Goal: Information Seeking & Learning: Learn about a topic

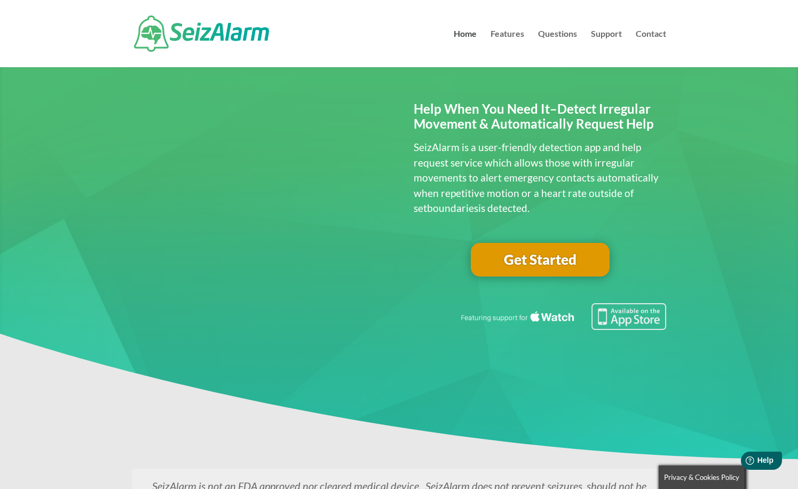
scroll to position [18, 0]
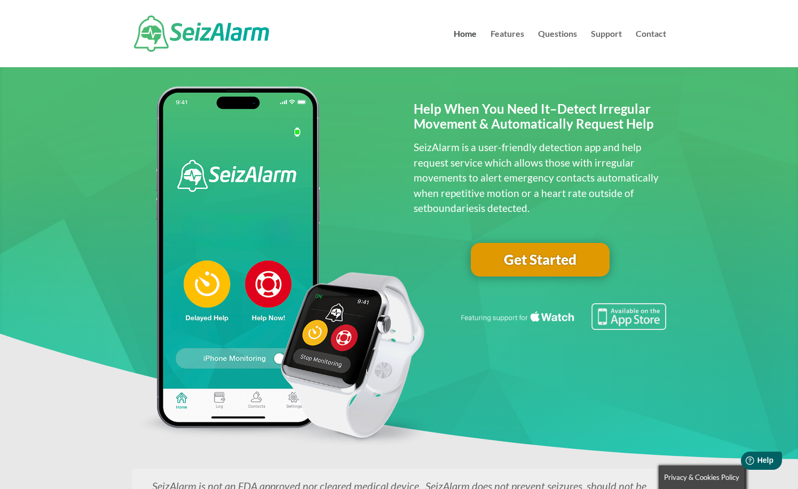
click at [521, 254] on link "Get Started" at bounding box center [540, 260] width 139 height 34
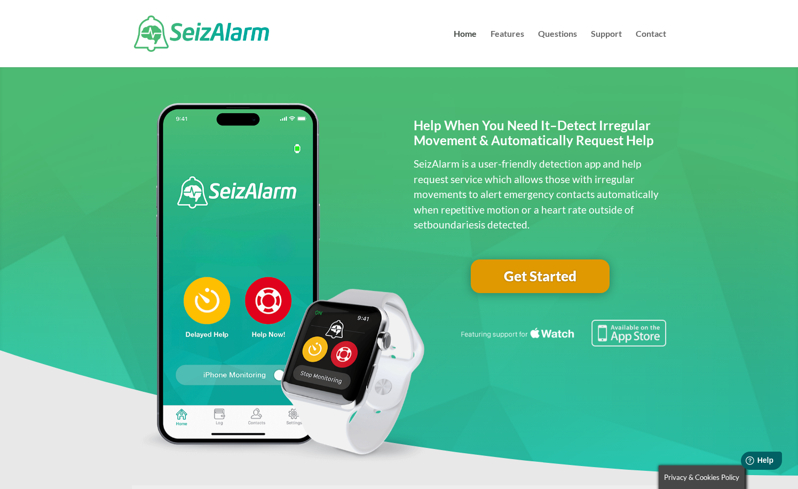
scroll to position [3, 0]
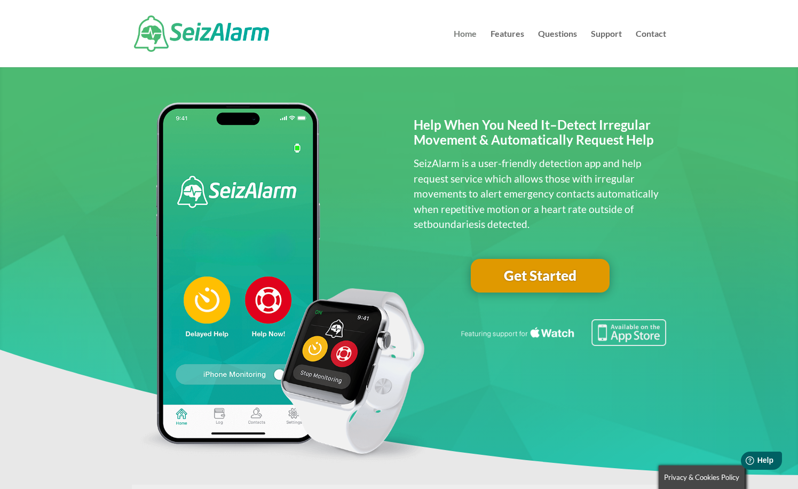
click at [465, 33] on link "Home" at bounding box center [464, 48] width 23 height 37
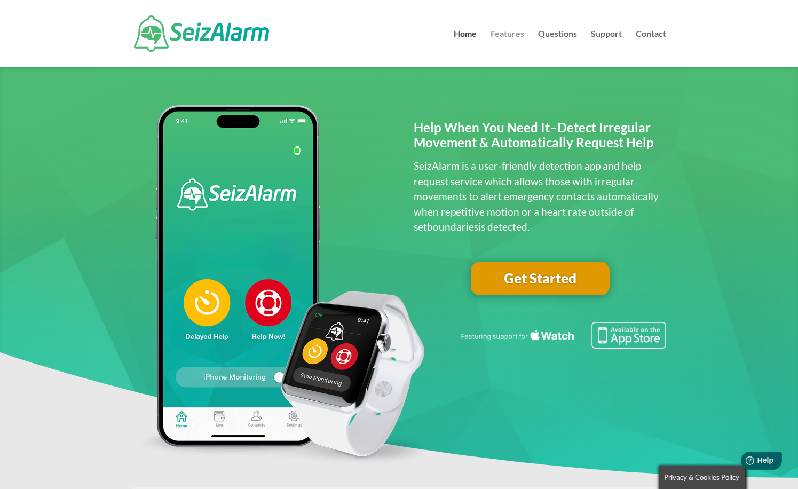
click at [502, 34] on link "Features" at bounding box center [507, 48] width 34 height 37
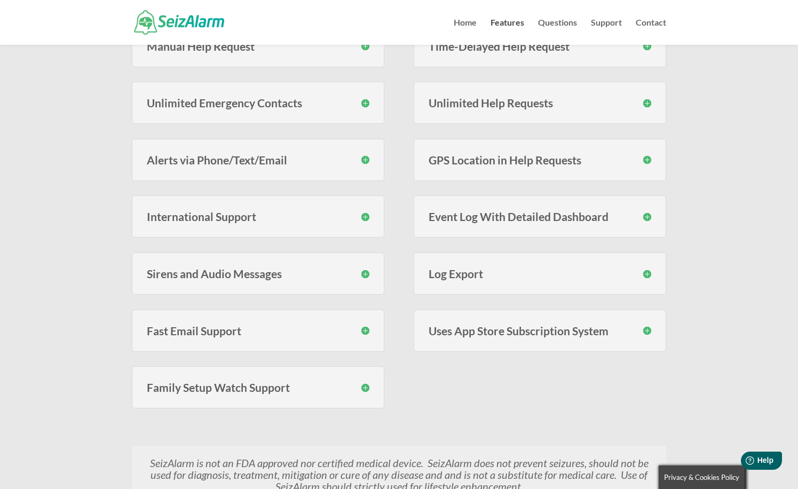
scroll to position [354, 0]
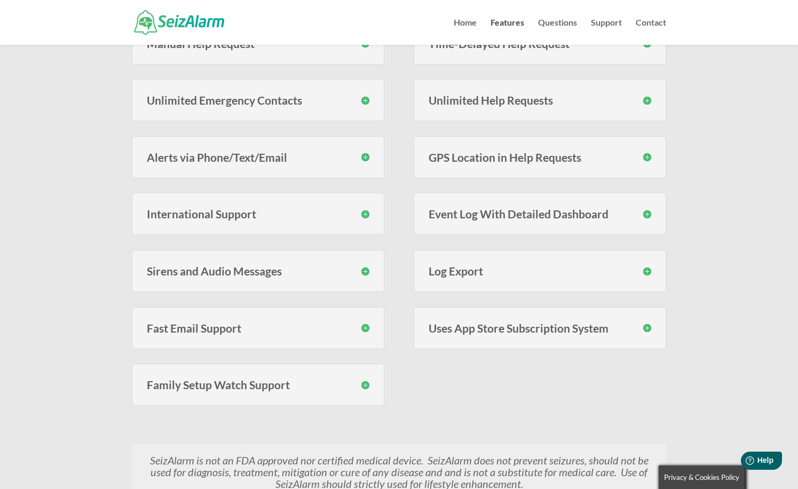
click at [261, 276] on h3 "Sirens and Audio Messages" at bounding box center [258, 270] width 222 height 11
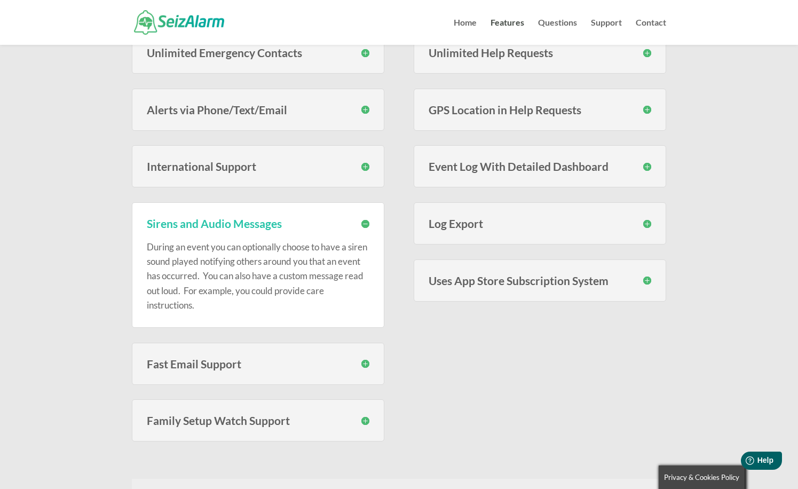
scroll to position [413, 0]
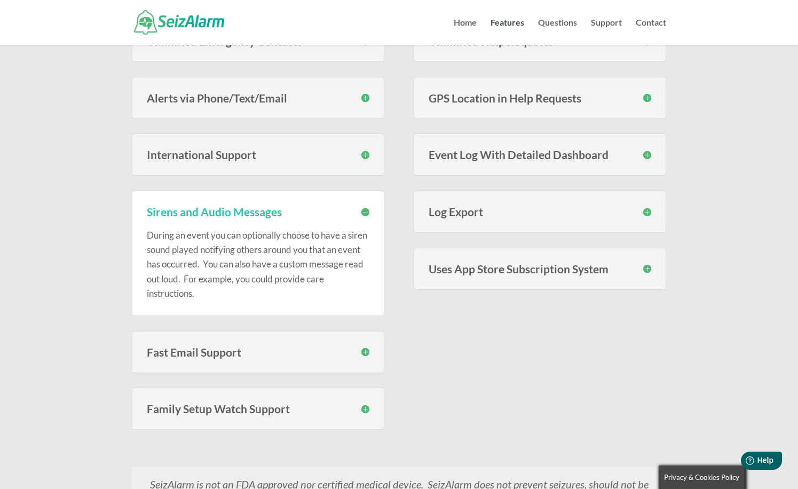
click at [273, 356] on div "Fast Email Support Our support team is available every day of the week to help …" at bounding box center [258, 352] width 252 height 42
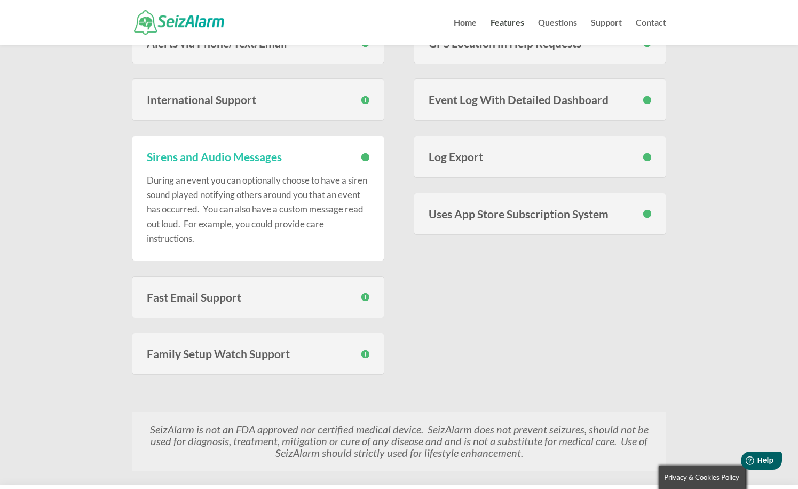
scroll to position [496, 0]
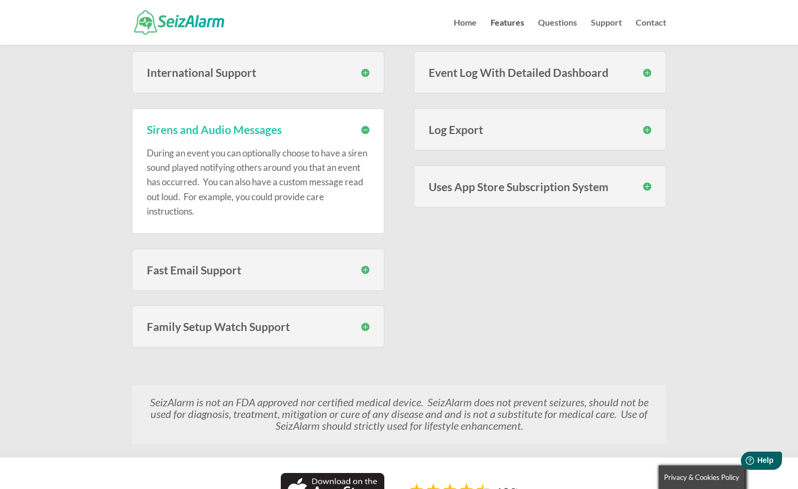
click at [259, 328] on h3 "Family Setup Watch Support" at bounding box center [258, 326] width 222 height 11
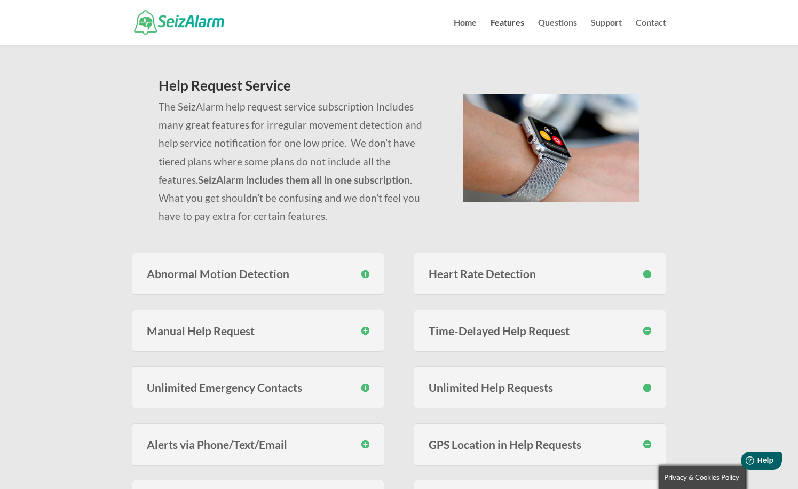
scroll to position [44, 0]
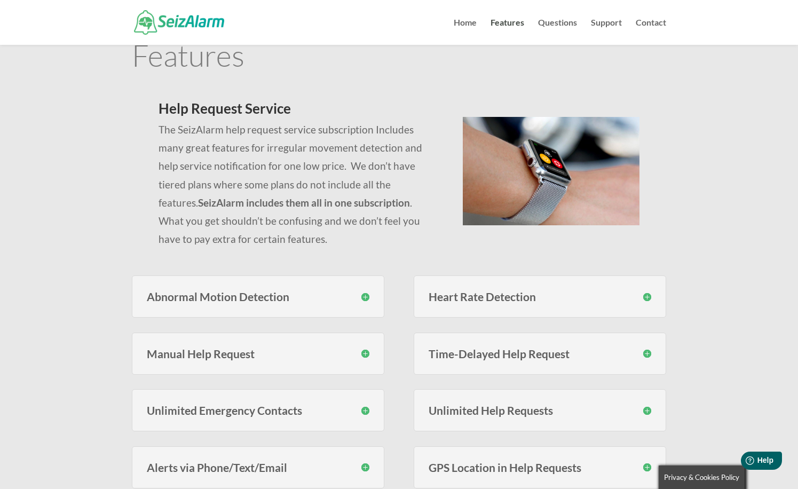
click at [528, 302] on div "Heart Rate Detection With SeizAlarm you can set custom high and low thresholds …" at bounding box center [539, 296] width 252 height 42
click at [538, 294] on h3 "Heart Rate Detection" at bounding box center [539, 296] width 222 height 11
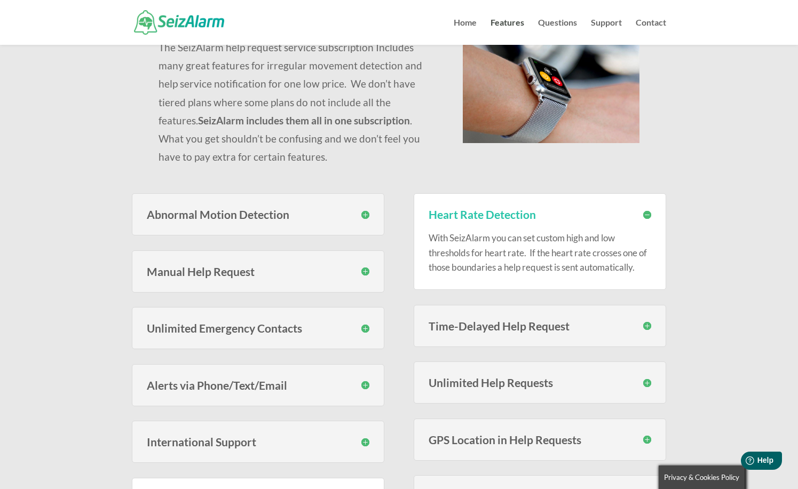
scroll to position [126, 0]
click at [595, 330] on h3 "Time-Delayed Help Request" at bounding box center [539, 325] width 222 height 11
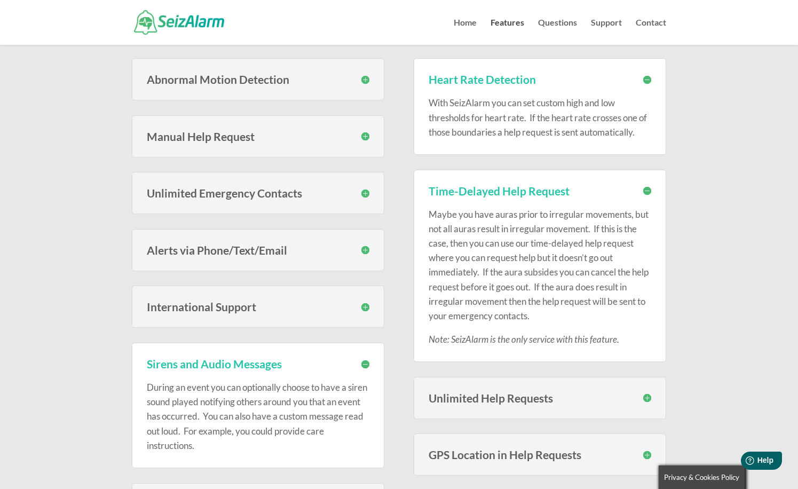
scroll to position [266, 0]
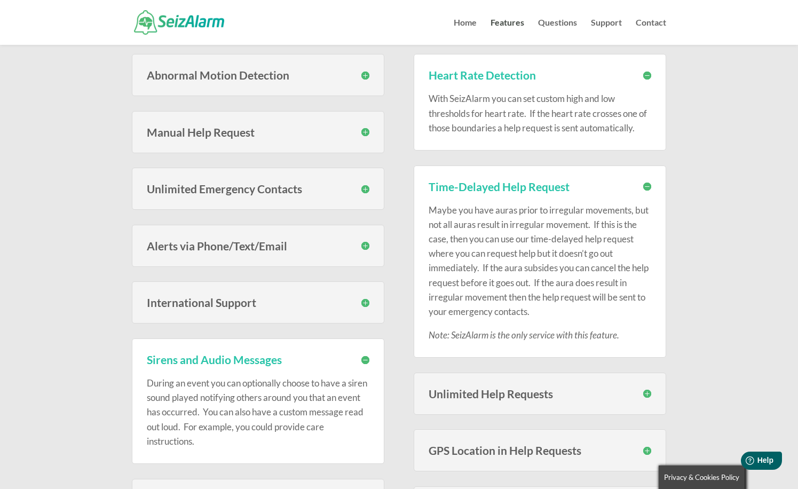
click at [517, 393] on h3 "Unlimited Help Requests" at bounding box center [539, 393] width 222 height 11
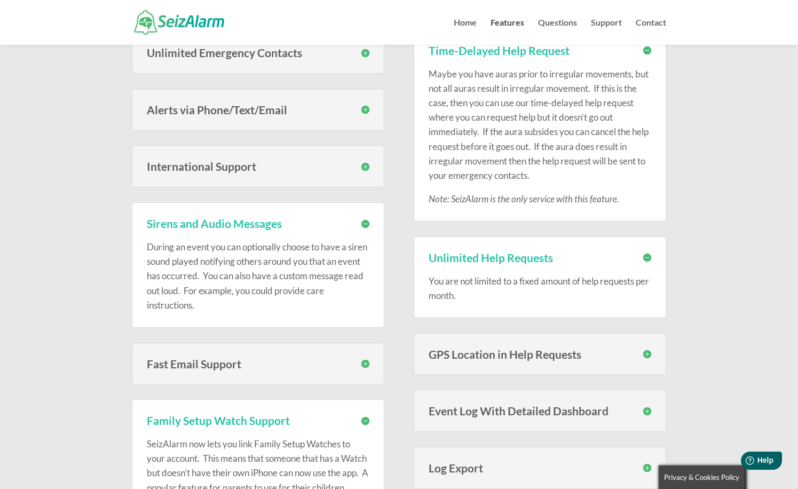
scroll to position [402, 0]
click at [505, 362] on div "GPS Location in Help Requests When help requests are sent, your location is pro…" at bounding box center [539, 353] width 252 height 42
click at [507, 354] on h3 "GPS Location in Help Requests" at bounding box center [539, 353] width 222 height 11
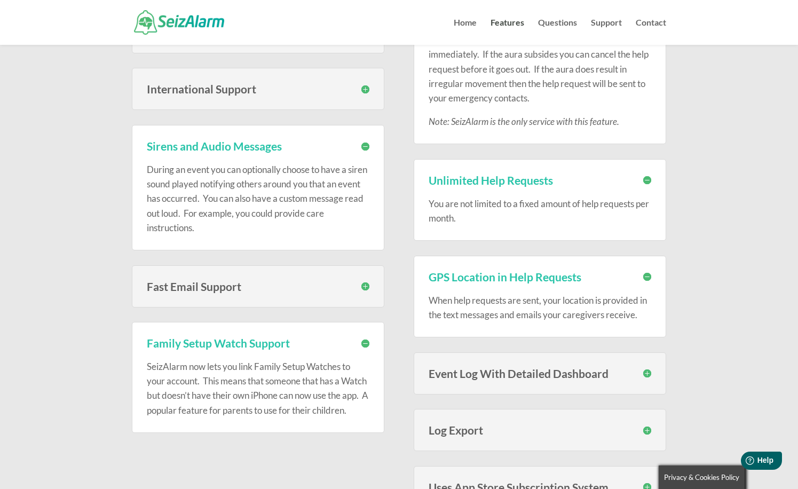
scroll to position [483, 0]
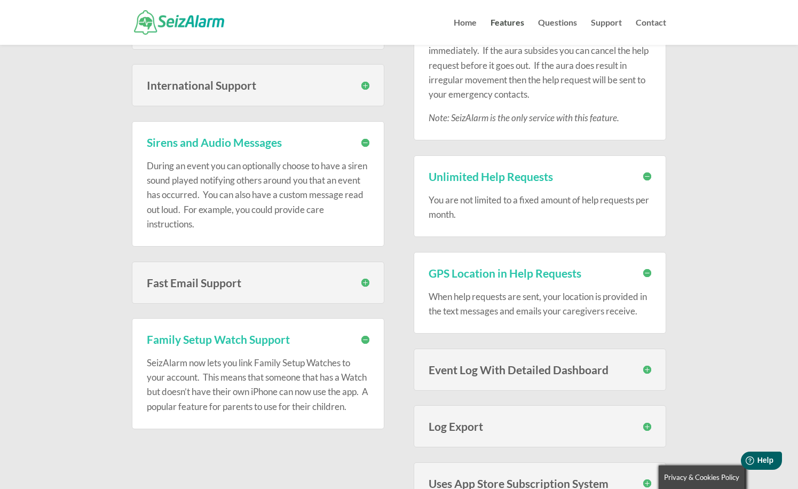
click at [553, 365] on h3 "Event Log With Detailed Dashboard" at bounding box center [539, 369] width 222 height 11
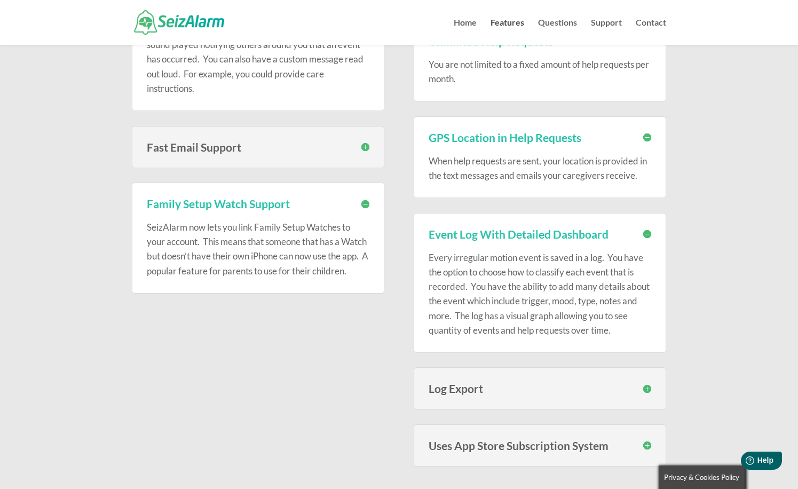
scroll to position [617, 0]
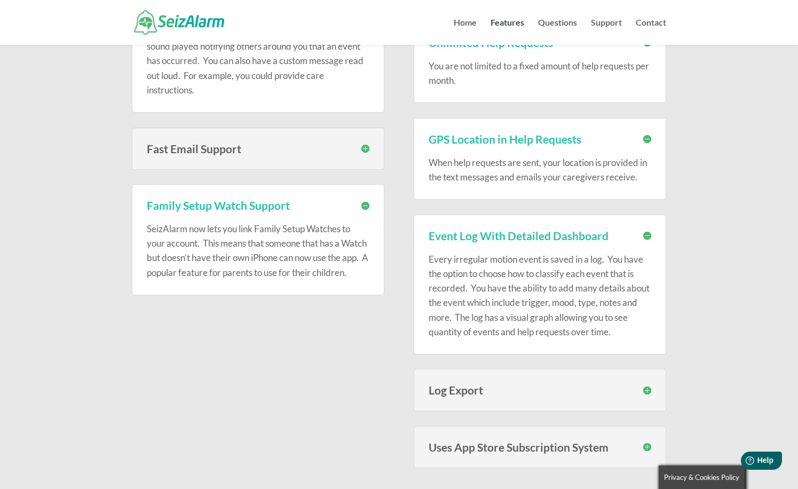
click at [501, 385] on h3 "Log Export" at bounding box center [539, 389] width 222 height 11
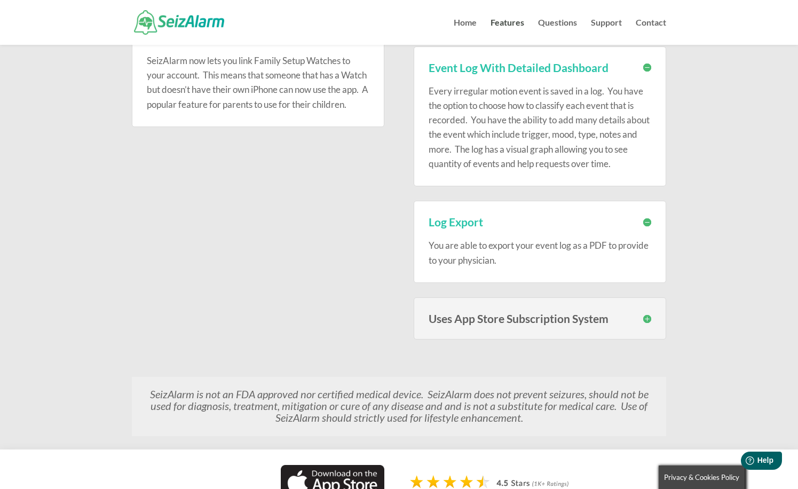
scroll to position [790, 0]
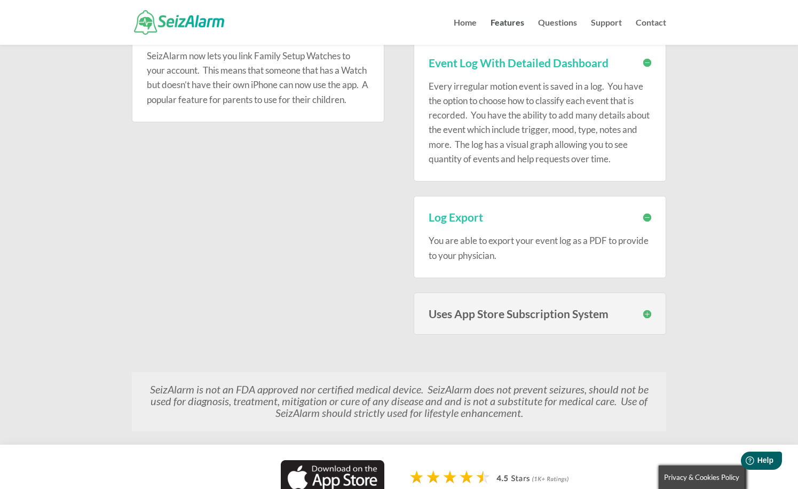
click at [491, 318] on div "Uses App Store Subscription System To make subscribing easy and to make it easy…" at bounding box center [539, 313] width 252 height 42
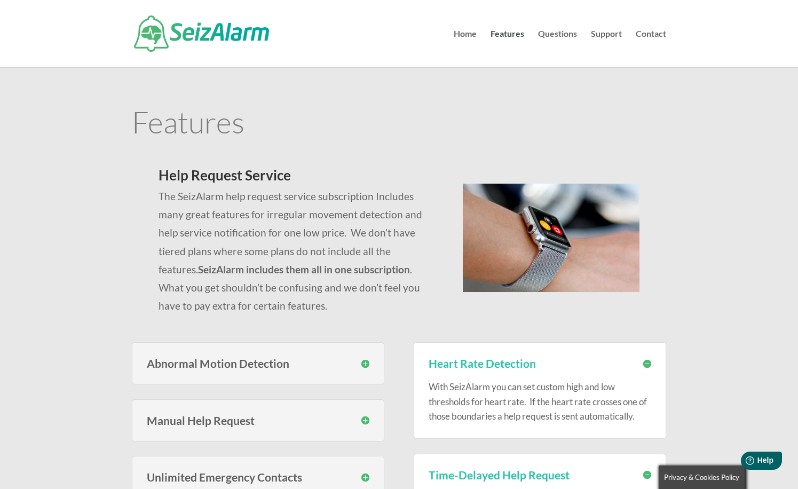
scroll to position [0, 0]
click at [560, 34] on link "Questions" at bounding box center [557, 48] width 39 height 37
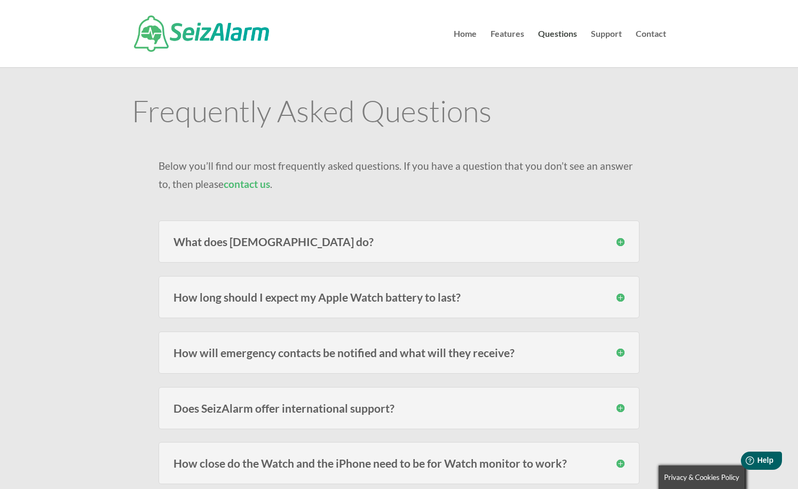
scroll to position [15, 0]
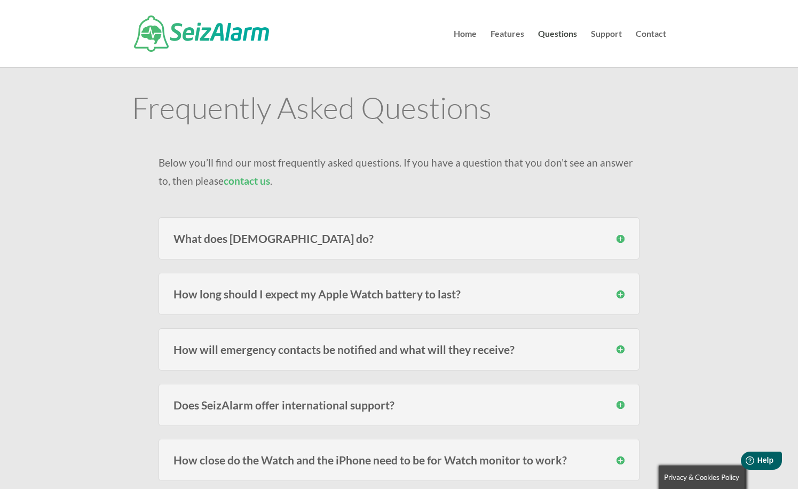
click at [328, 243] on h3 "What does [DEMOGRAPHIC_DATA] do?" at bounding box center [398, 238] width 451 height 11
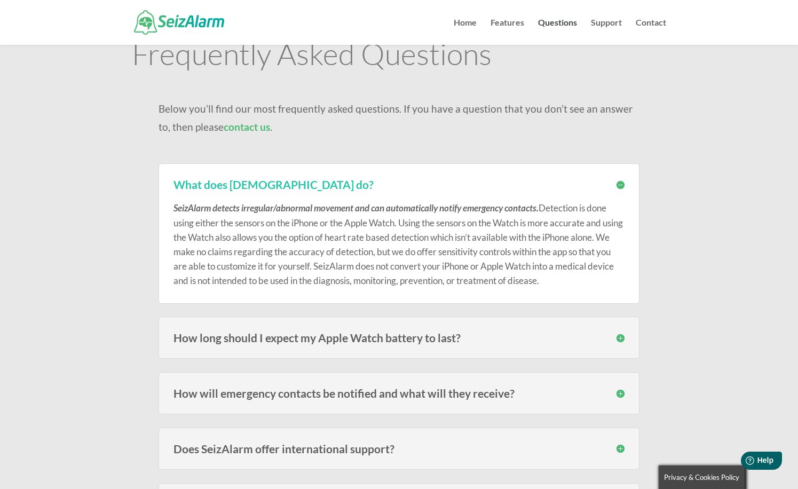
scroll to position [46, 0]
click at [407, 333] on h3 "How long should I expect my Apple Watch battery to last?" at bounding box center [398, 337] width 451 height 11
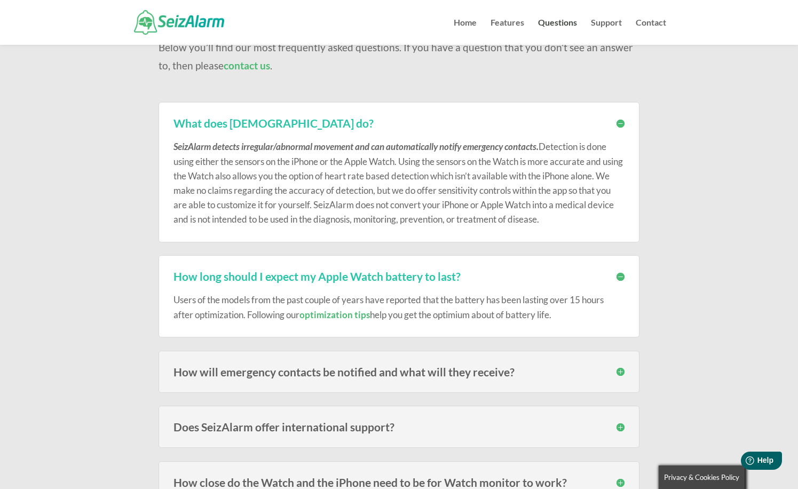
scroll to position [107, 0]
click at [379, 366] on h3 "How will emergency contacts be notified and what will they receive?" at bounding box center [398, 371] width 451 height 11
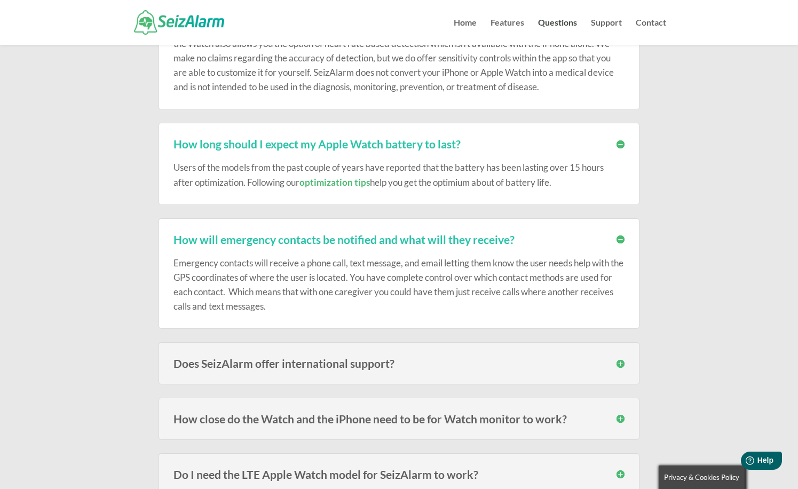
scroll to position [240, 0]
click at [359, 365] on h3 "Does SeizAlarm offer international support?" at bounding box center [398, 362] width 451 height 11
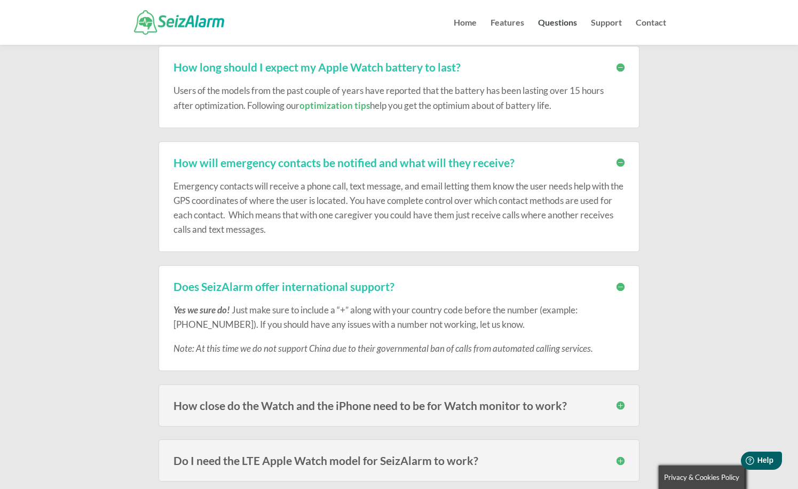
scroll to position [332, 0]
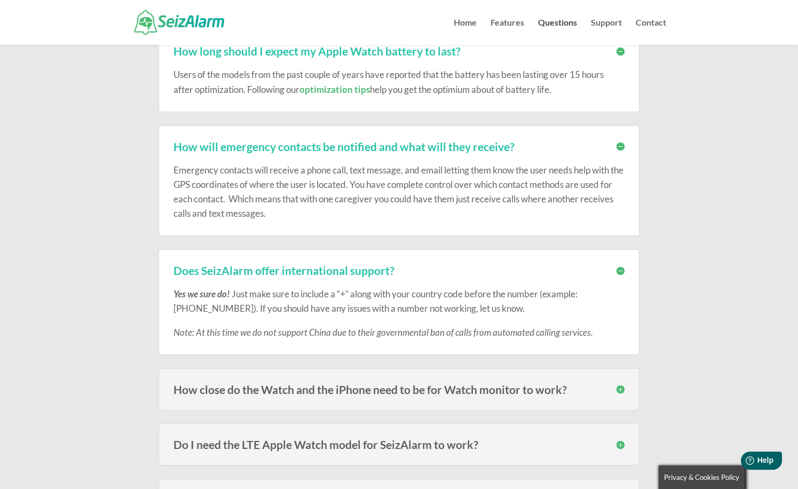
click at [368, 388] on h3 "How close do the Watch and the iPhone need to be for Watch monitor to work?" at bounding box center [398, 389] width 451 height 11
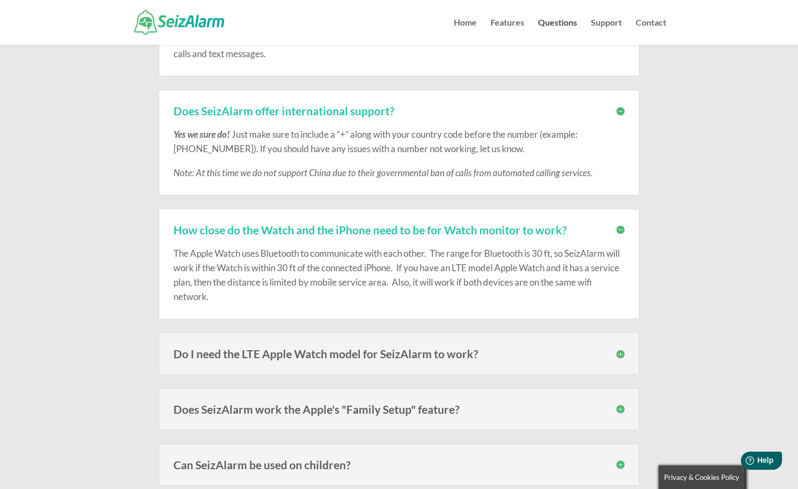
scroll to position [494, 0]
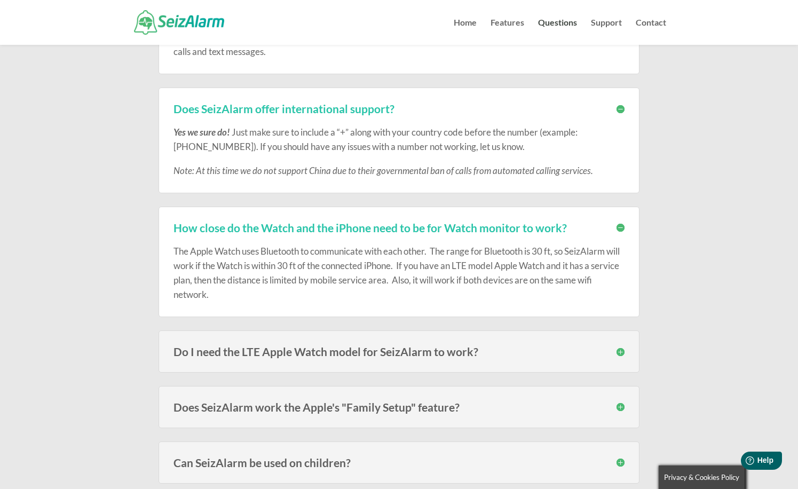
click at [374, 353] on h3 "Do I need the LTE Apple Watch model for SeizAlarm to work?" at bounding box center [398, 351] width 451 height 11
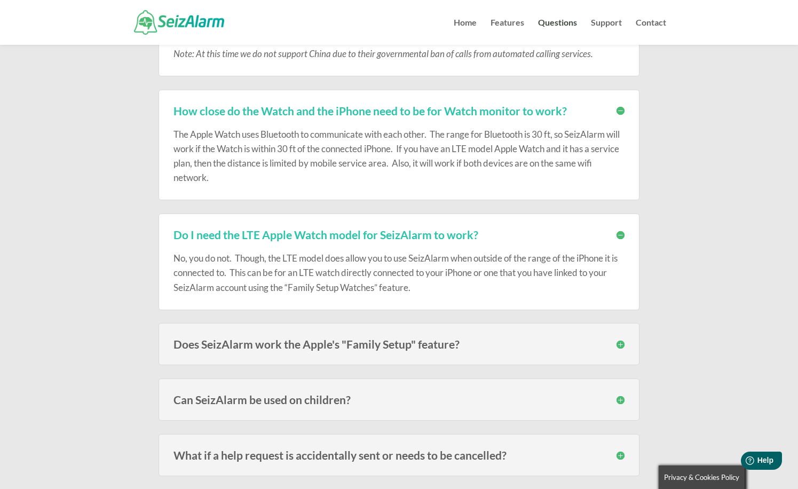
scroll to position [611, 0]
click at [456, 340] on h3 "Does SeizAlarm work the Apple's "Family Setup" feature?" at bounding box center [398, 343] width 451 height 11
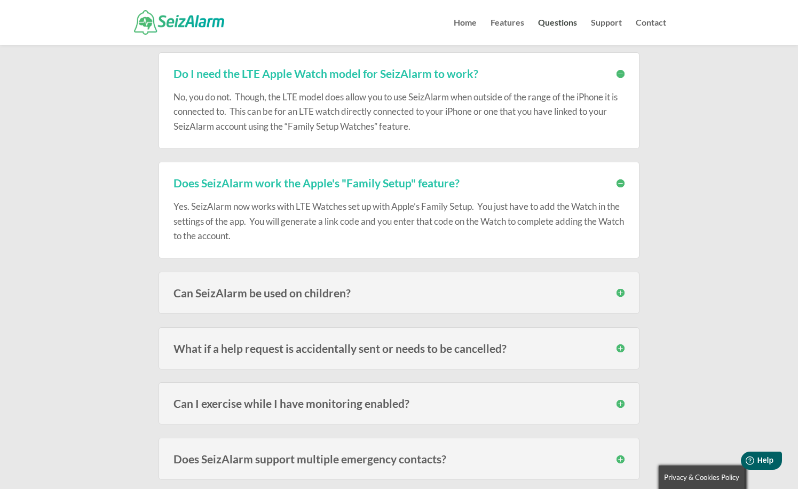
scroll to position [773, 0]
click at [455, 351] on div "What if a help request is accidentally sent or needs to be cancelled? Once a he…" at bounding box center [398, 347] width 481 height 42
click at [459, 344] on h3 "What if a help request is accidentally sent or needs to be cancelled?" at bounding box center [398, 346] width 451 height 11
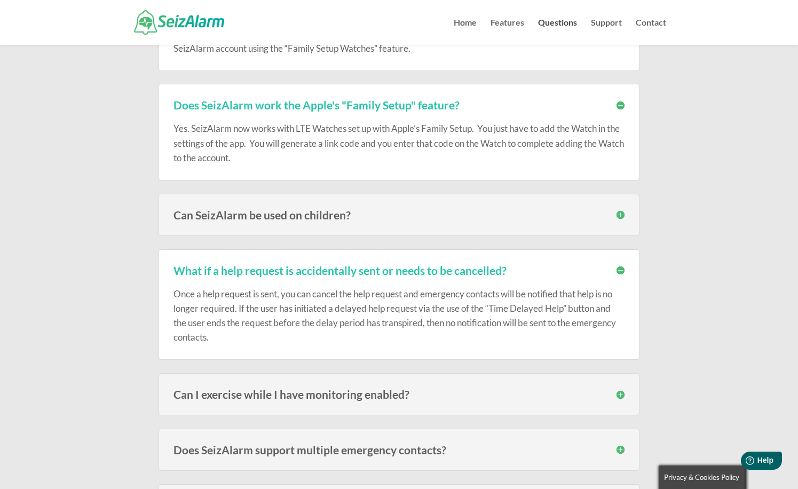
scroll to position [850, 0]
click at [405, 392] on h3 "Can I exercise while I have monitoring enabled?" at bounding box center [398, 393] width 451 height 11
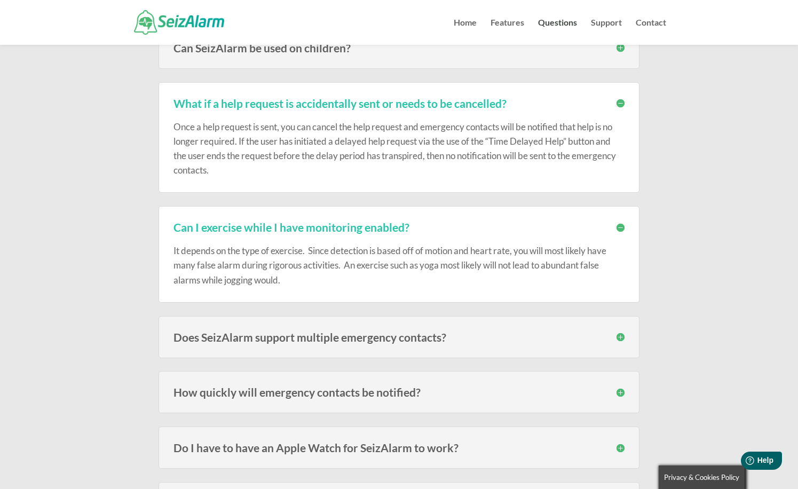
scroll to position [1019, 0]
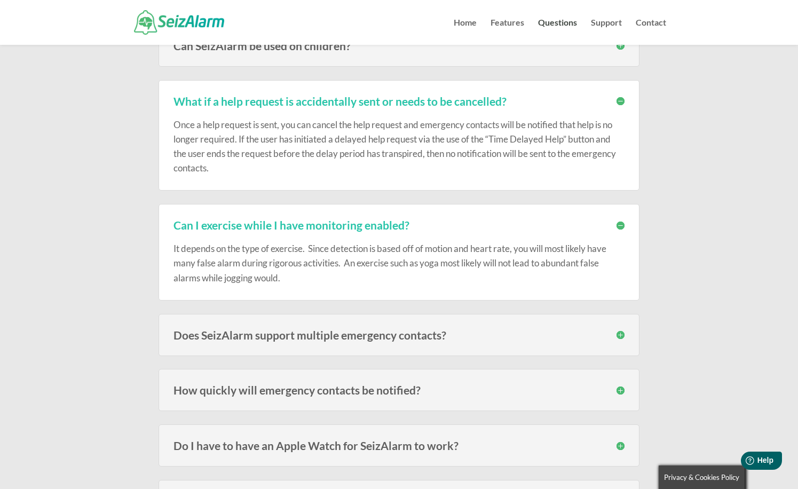
click at [407, 330] on h3 "Does SeizAlarm support multiple emergency contacts?" at bounding box center [398, 334] width 451 height 11
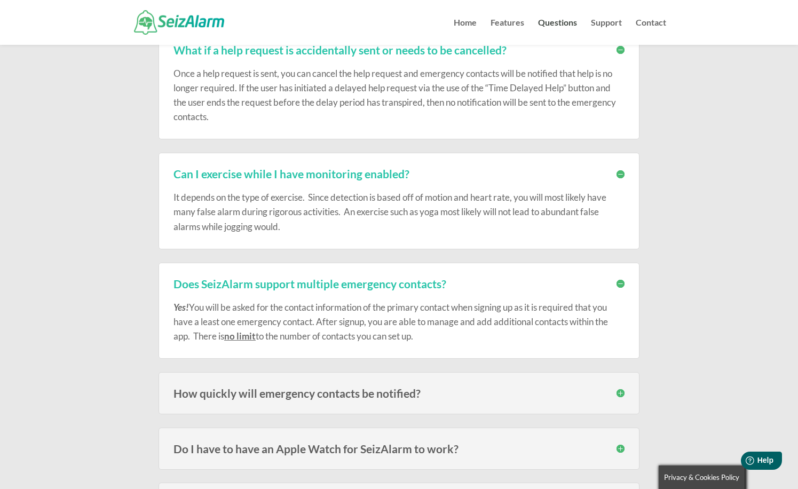
scroll to position [1116, 0]
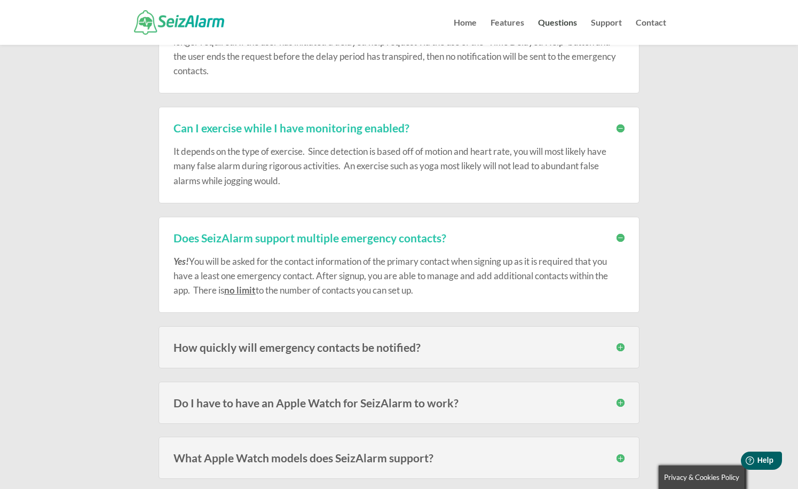
click at [406, 348] on h3 "How quickly will emergency contacts be notified?" at bounding box center [398, 346] width 451 height 11
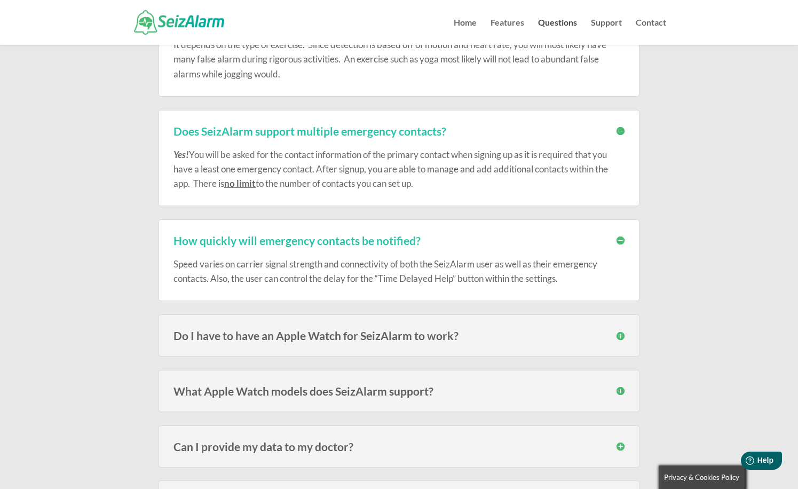
scroll to position [1223, 0]
click at [411, 332] on h3 "Do I have to have an Apple Watch for SeizAlarm to work?" at bounding box center [398, 334] width 451 height 11
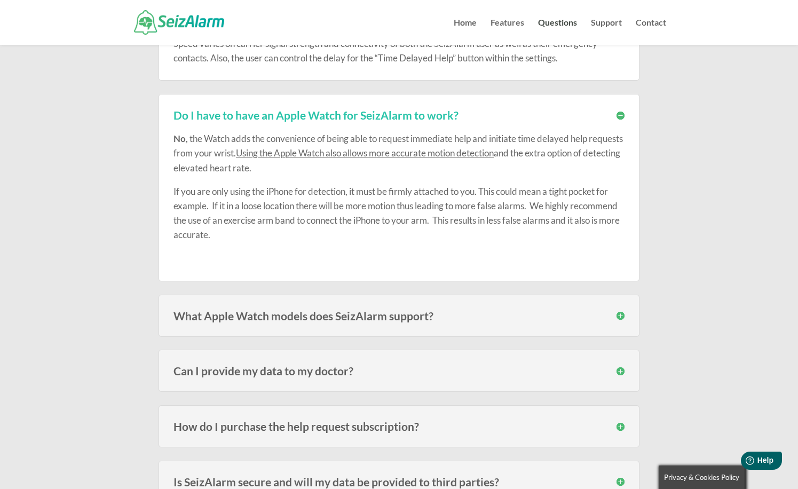
scroll to position [1445, 0]
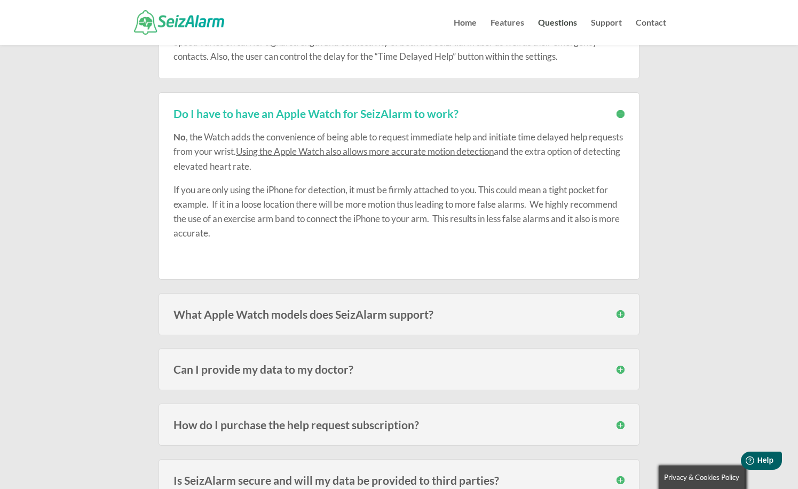
click at [340, 314] on h3 "What Apple Watch models does SeizAlarm support?" at bounding box center [398, 313] width 451 height 11
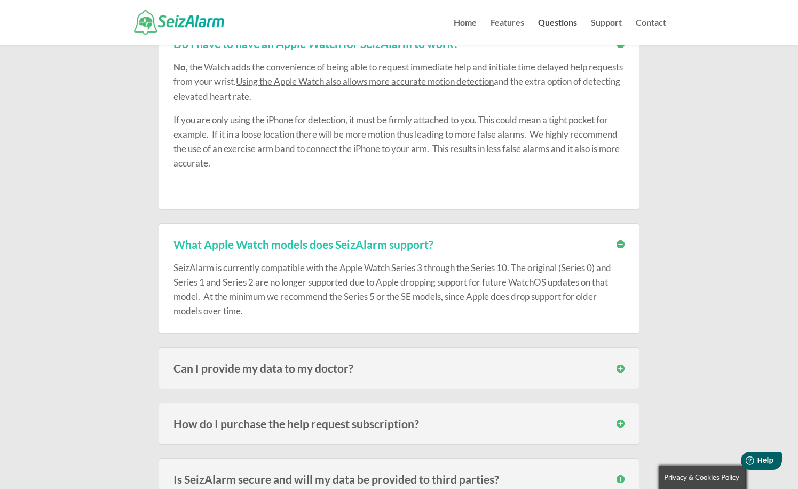
scroll to position [1515, 0]
click at [432, 362] on h3 "Can I provide my data to my doctor?" at bounding box center [398, 367] width 451 height 11
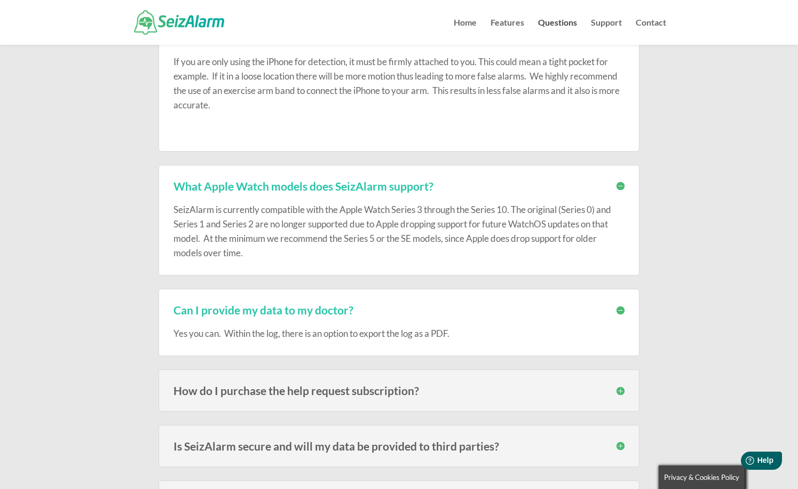
scroll to position [1575, 0]
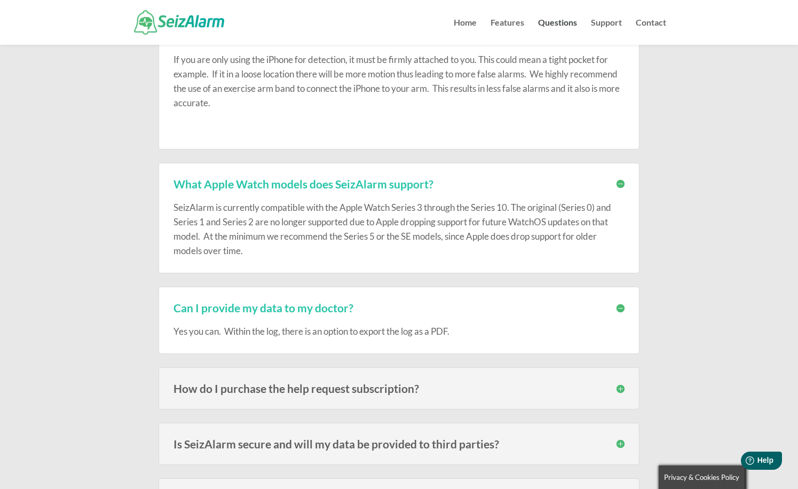
click at [436, 388] on div "How do I purchase the help request subscription? The subscription must be purch…" at bounding box center [398, 388] width 481 height 42
click at [401, 386] on h3 "How do I purchase the help request subscription?" at bounding box center [398, 387] width 451 height 11
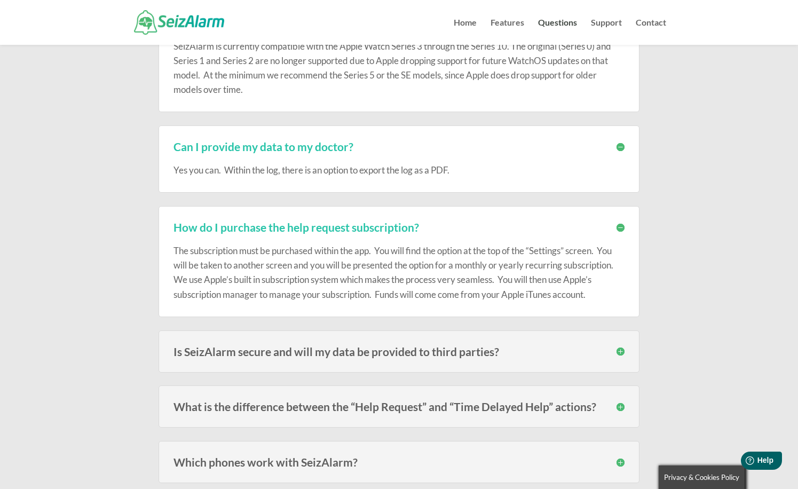
scroll to position [1738, 0]
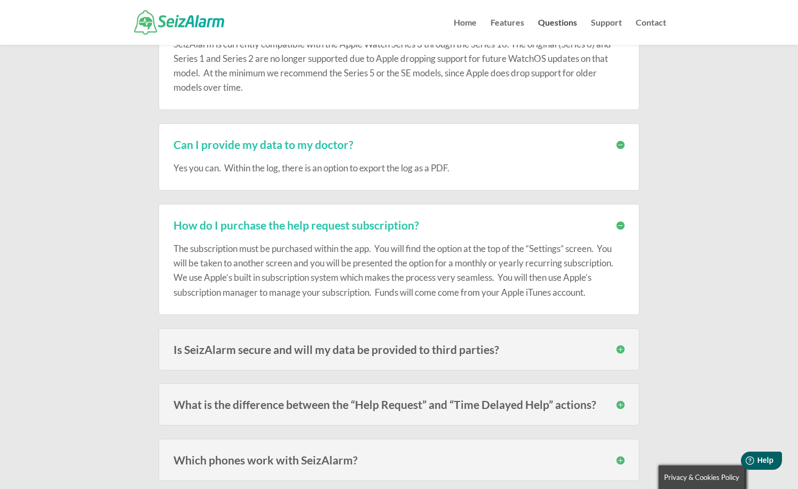
click at [423, 346] on h3 "Is SeizAlarm secure and will my data be provided to third parties?" at bounding box center [398, 349] width 451 height 11
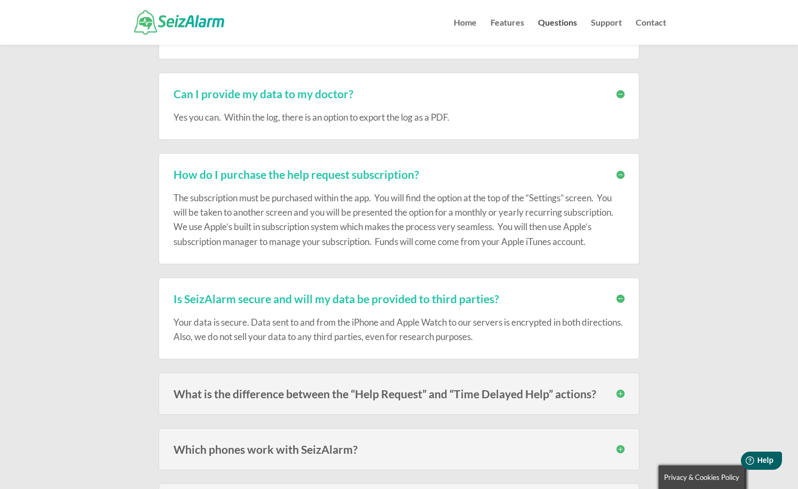
scroll to position [1789, 0]
click at [428, 396] on div "What is the difference between the “Help Request” and “Time Delayed Help” actio…" at bounding box center [398, 393] width 481 height 42
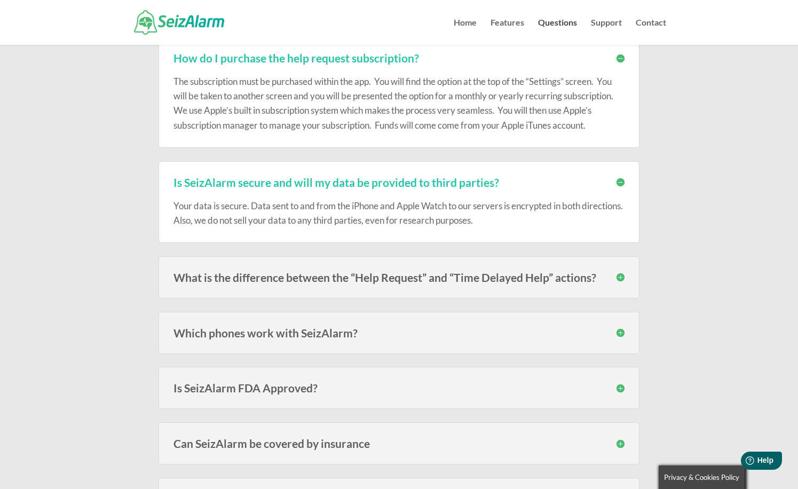
scroll to position [0, 0]
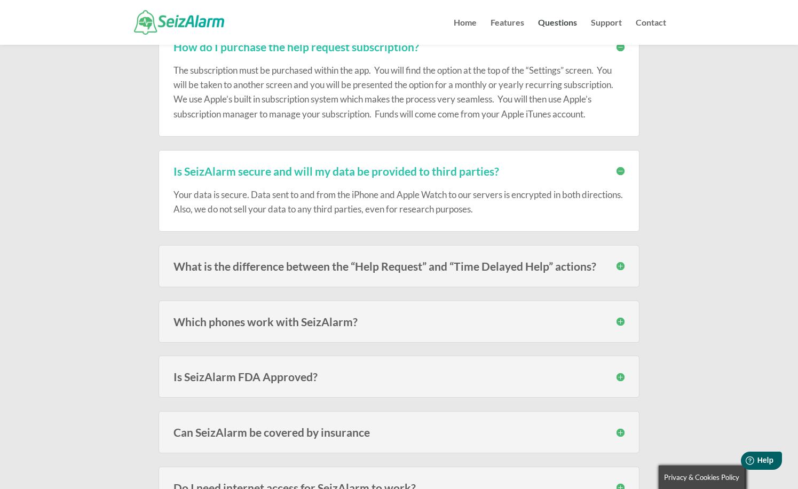
click at [321, 374] on h3 "Is SeizAlarm FDA Approved?" at bounding box center [398, 376] width 451 height 11
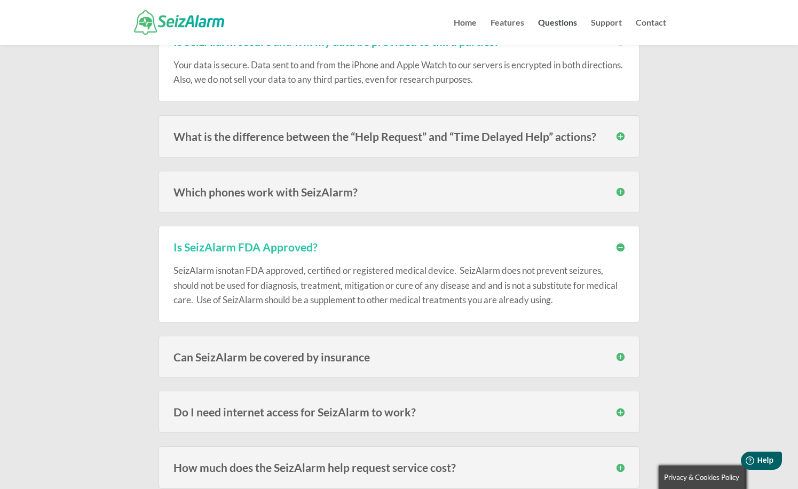
click at [352, 360] on div "Can SeizAlarm be covered by insurance In most cases no, since the alert subscri…" at bounding box center [398, 357] width 481 height 42
click at [349, 351] on h3 "Can SeizAlarm be covered by insurance" at bounding box center [398, 356] width 451 height 11
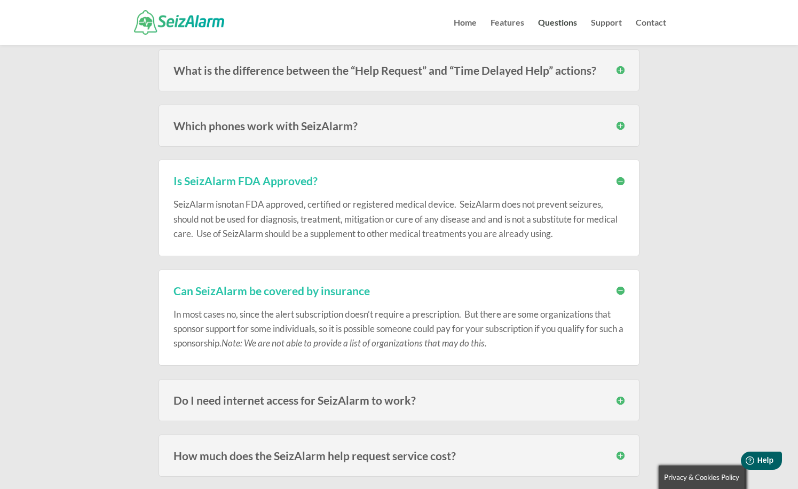
click at [365, 394] on h3 "Do I need internet access for SeizAlarm to work?" at bounding box center [398, 399] width 451 height 11
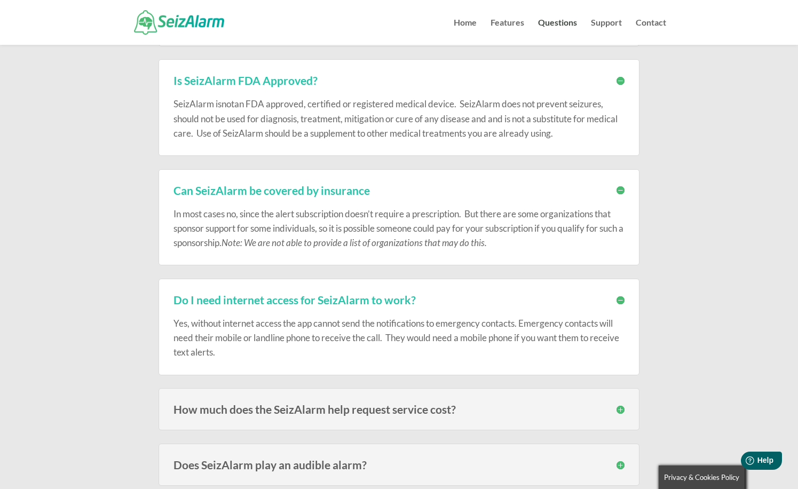
click at [359, 404] on h3 "How much does the SeizAlarm help request service cost?" at bounding box center [398, 408] width 451 height 11
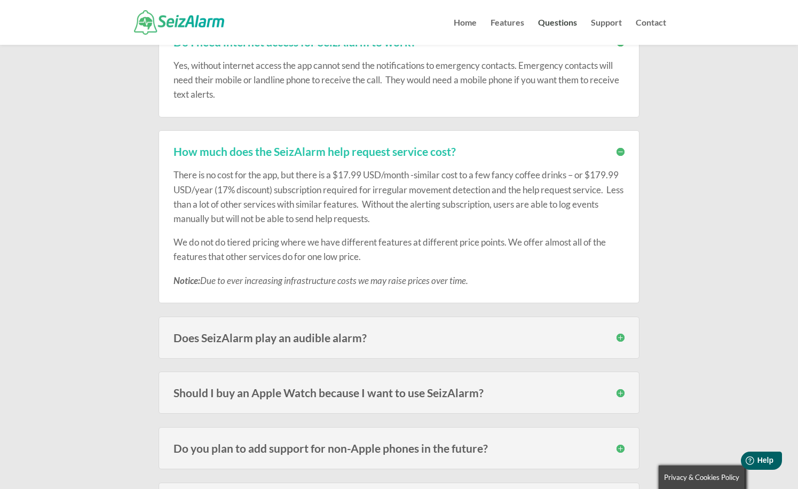
scroll to position [2471, 0]
click at [381, 334] on div "Does SeizAlarm play an audible alarm? Yes, in addition to contacting your emerg…" at bounding box center [398, 336] width 481 height 42
click at [350, 331] on h3 "Does SeizAlarm play an audible alarm?" at bounding box center [398, 336] width 451 height 11
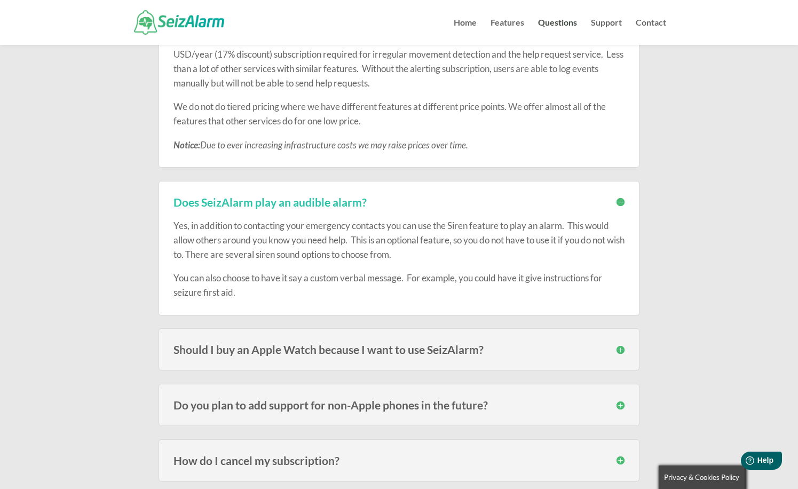
scroll to position [2606, 0]
click at [396, 345] on h3 "Should I buy an Apple Watch because I want to use SeizAlarm?" at bounding box center [398, 347] width 451 height 11
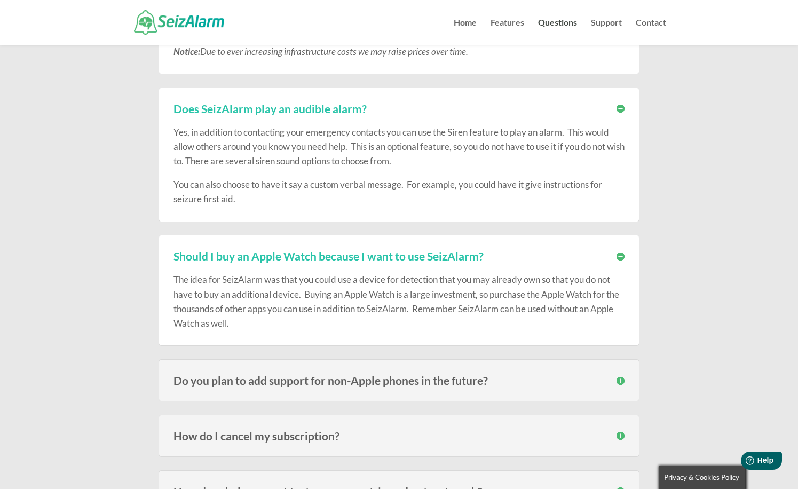
scroll to position [2699, 1]
